Goal: Information Seeking & Learning: Learn about a topic

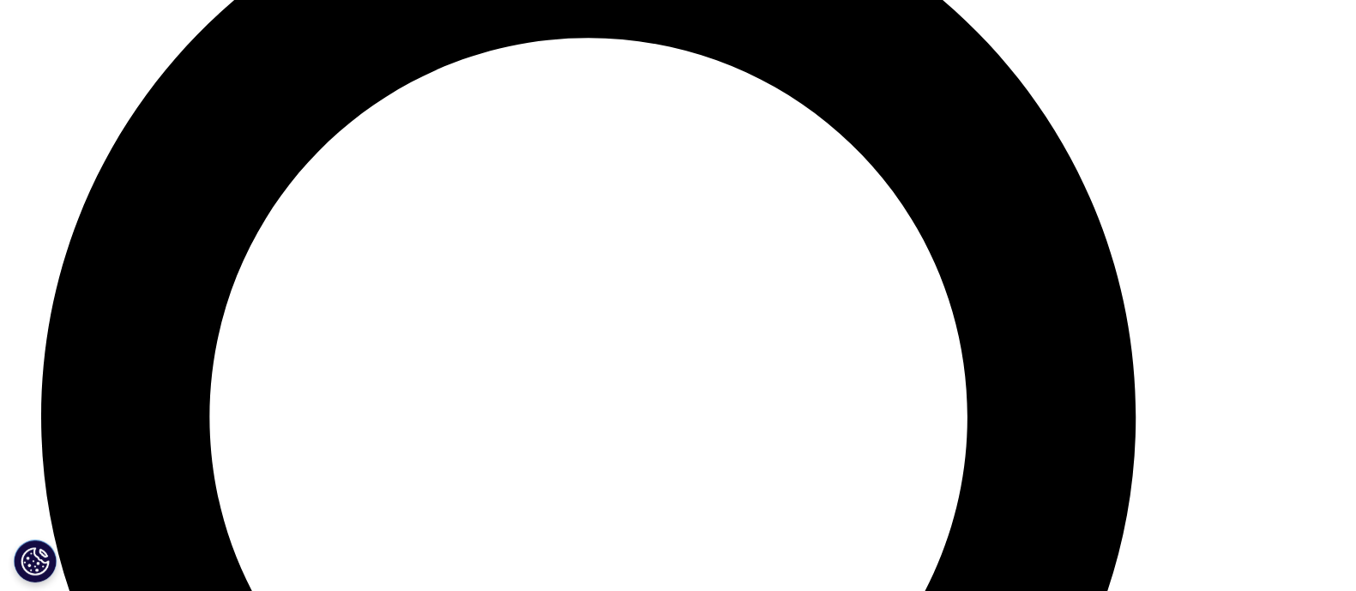
scroll to position [7355, 0]
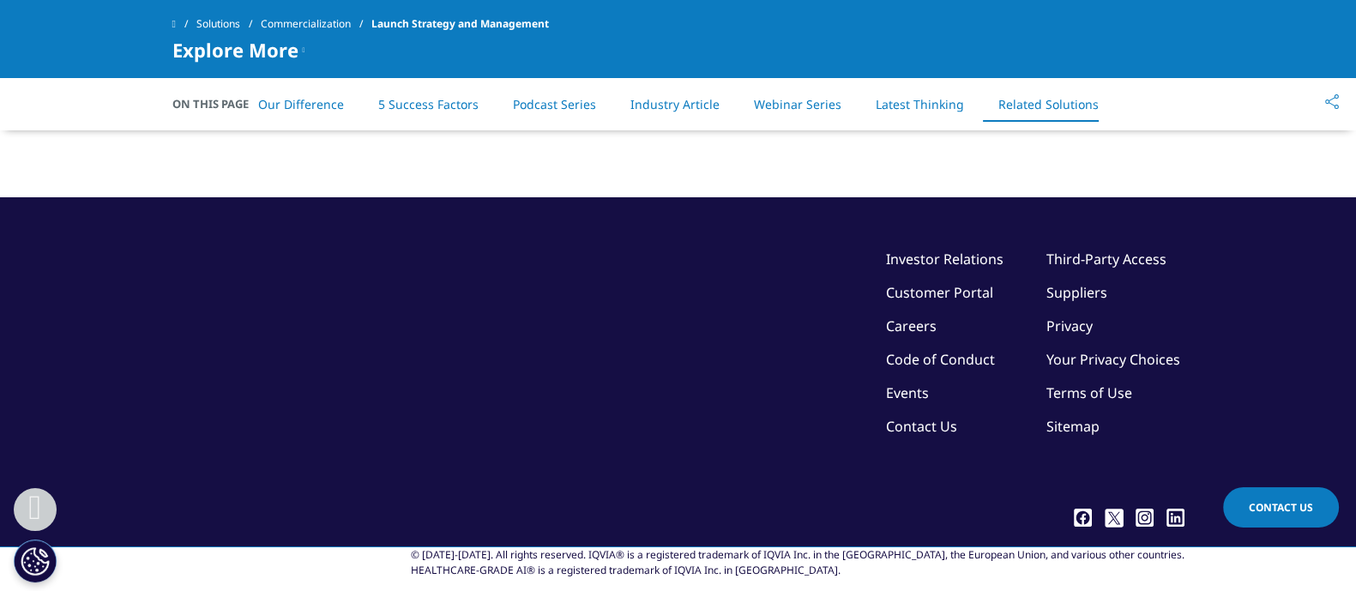
click at [1099, 80] on link "Launch Lighthouse" at bounding box center [857, 56] width 548 height 47
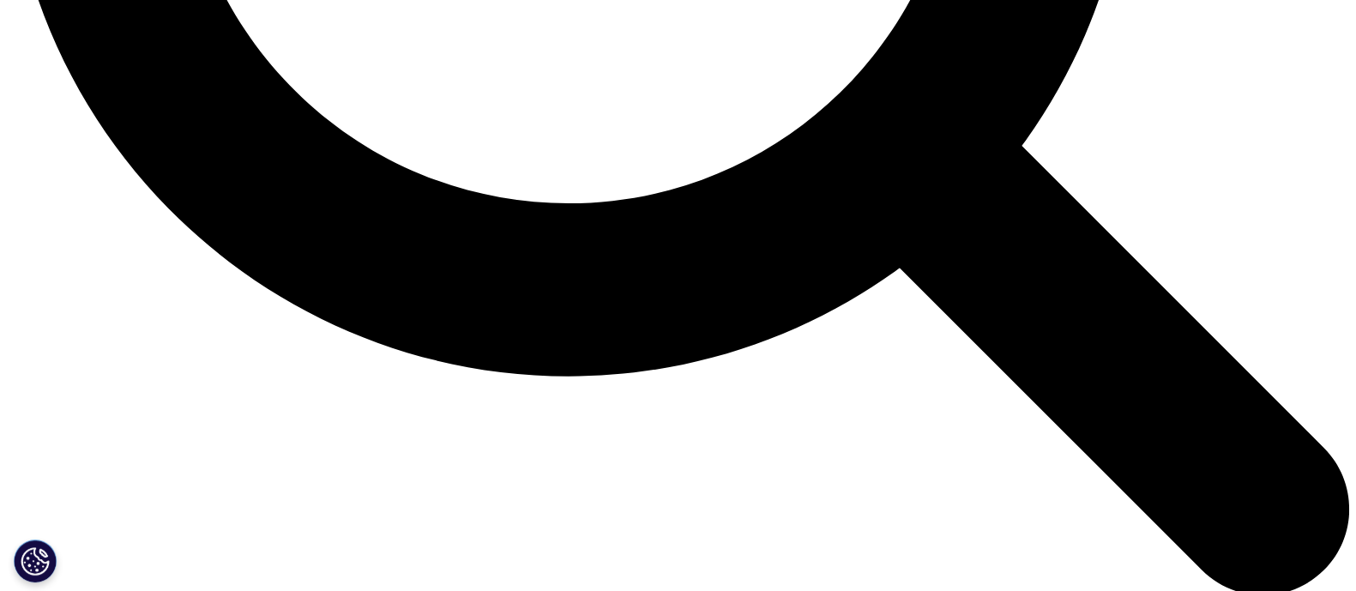
scroll to position [2068, 0]
